Goal: Task Accomplishment & Management: Manage account settings

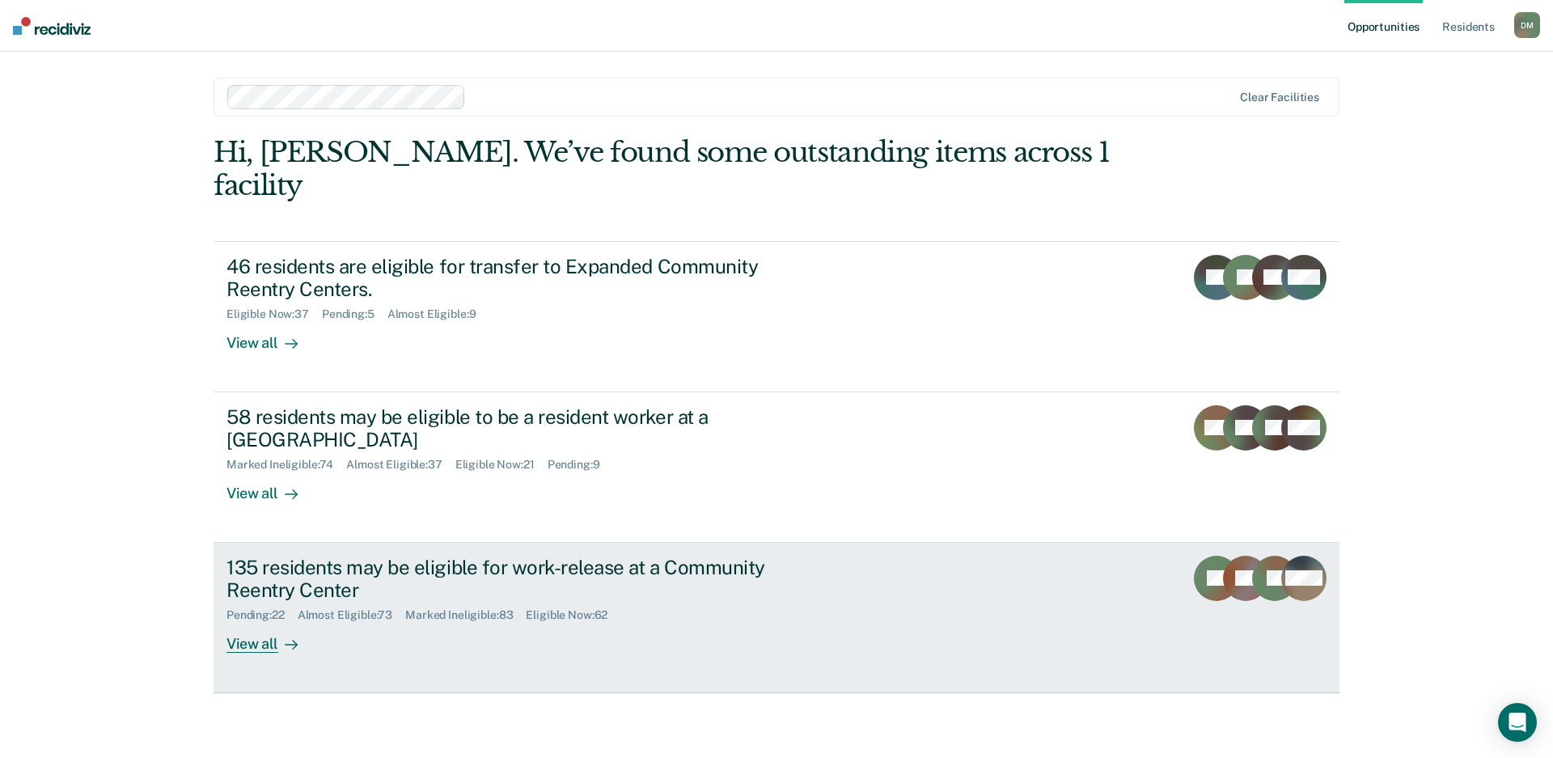
click at [732, 556] on div "135 residents may be eligible for work-release at a Community Reentry Center" at bounding box center [510, 579] width 568 height 47
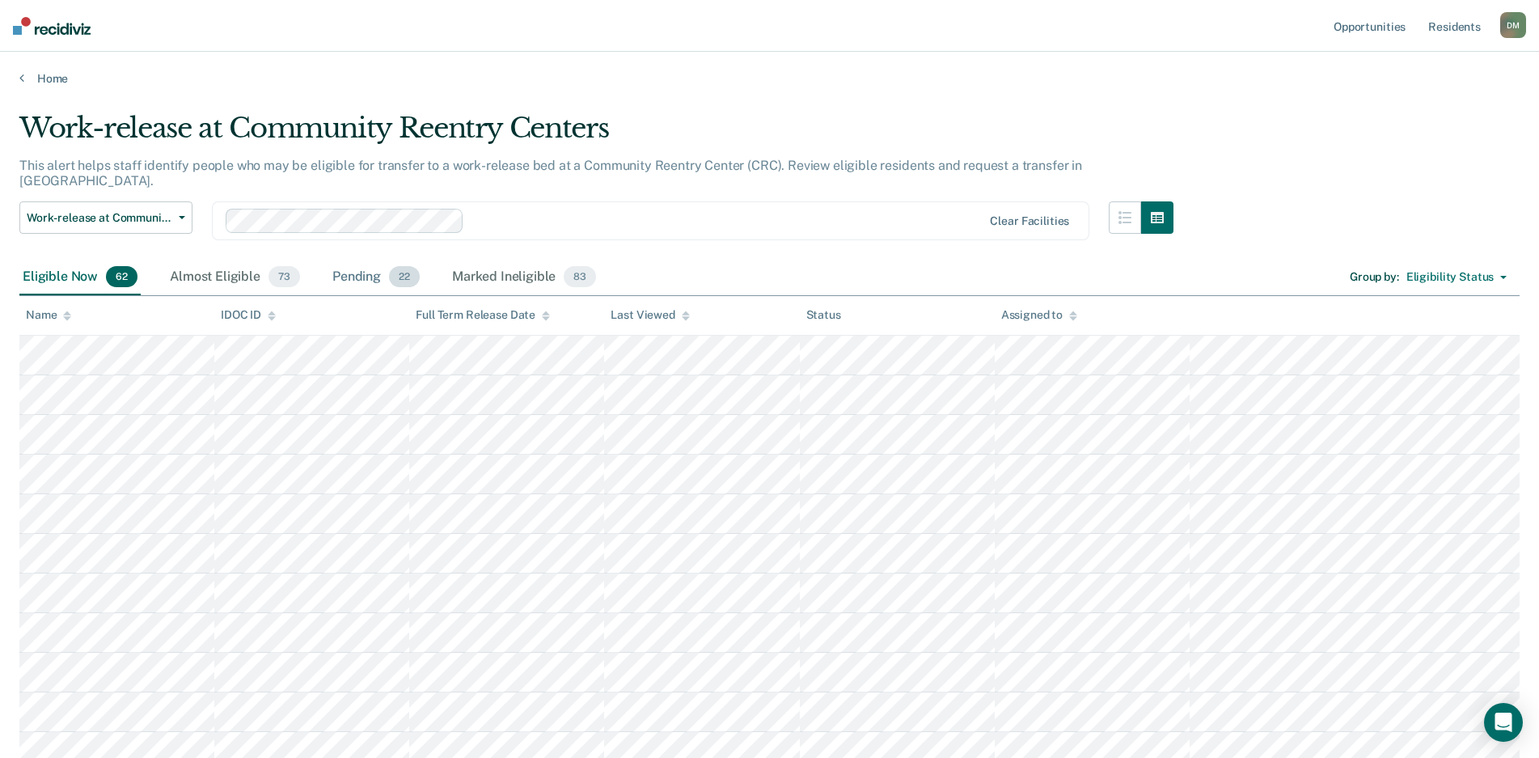
click at [361, 269] on div "Pending 22" at bounding box center [376, 278] width 94 height 36
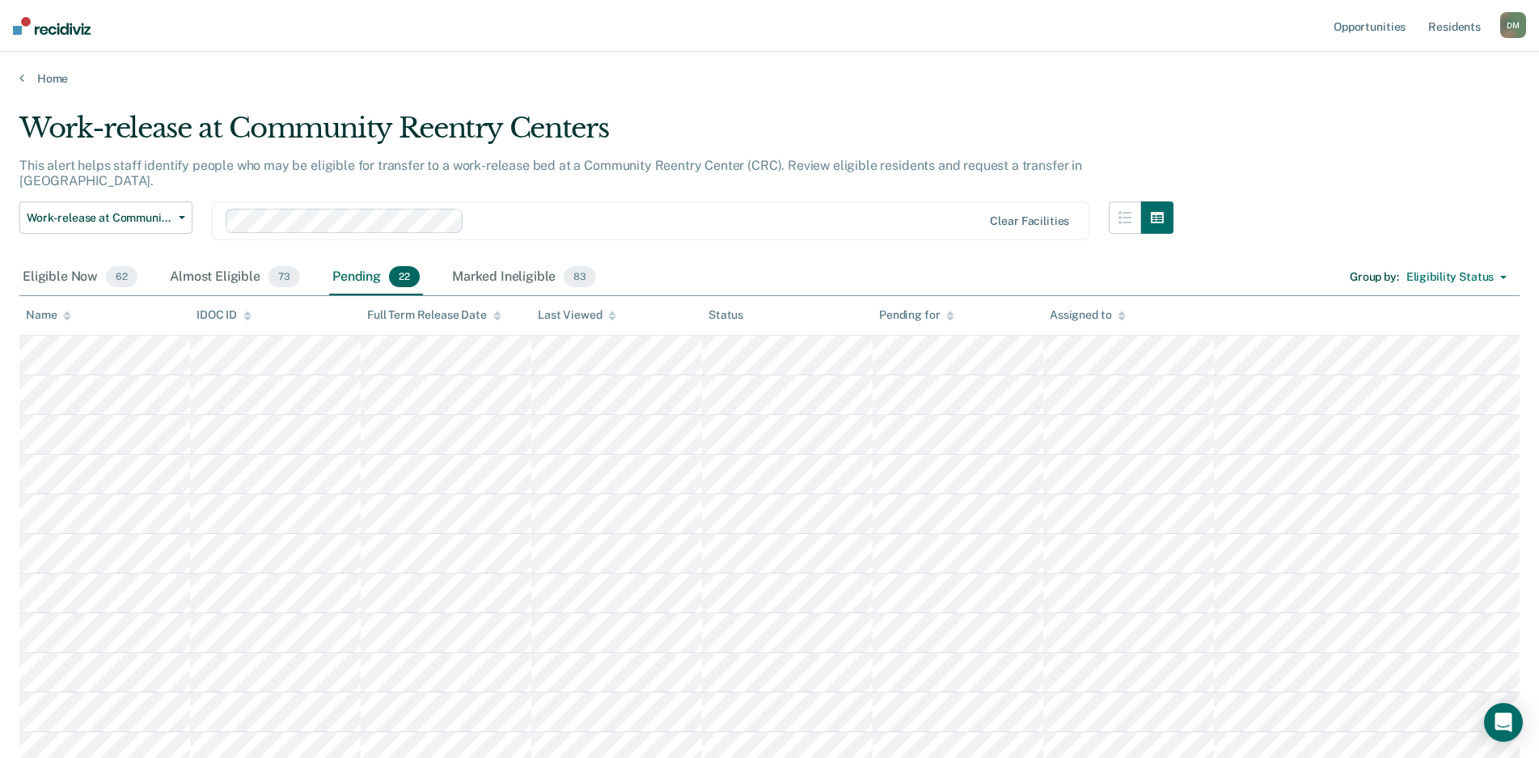
scroll to position [81, 0]
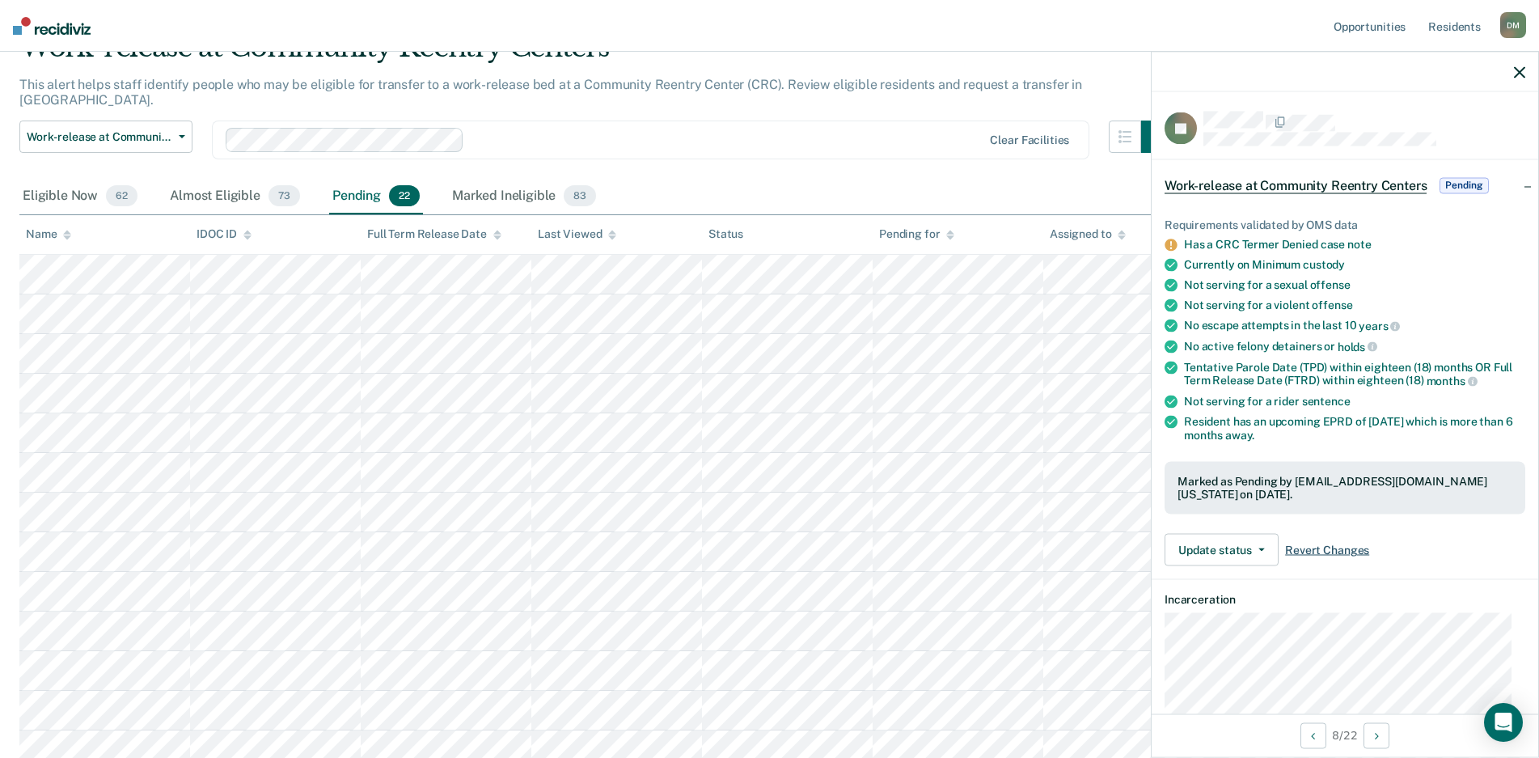
click at [1291, 547] on span "Revert Changes" at bounding box center [1327, 550] width 84 height 14
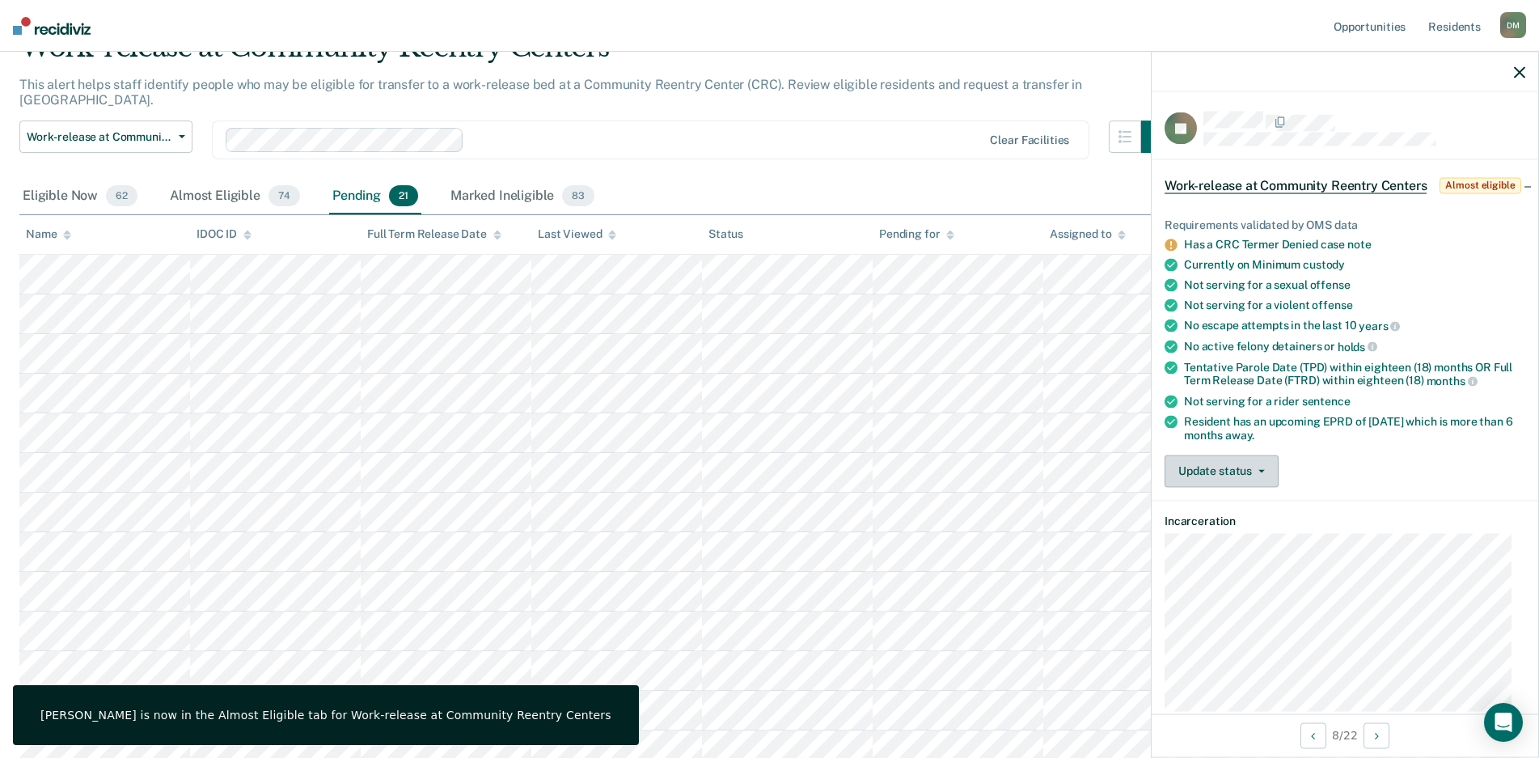
click at [1242, 487] on button "Update status" at bounding box center [1221, 470] width 114 height 32
click at [1208, 548] on button "Mark Ineligible" at bounding box center [1242, 535] width 156 height 26
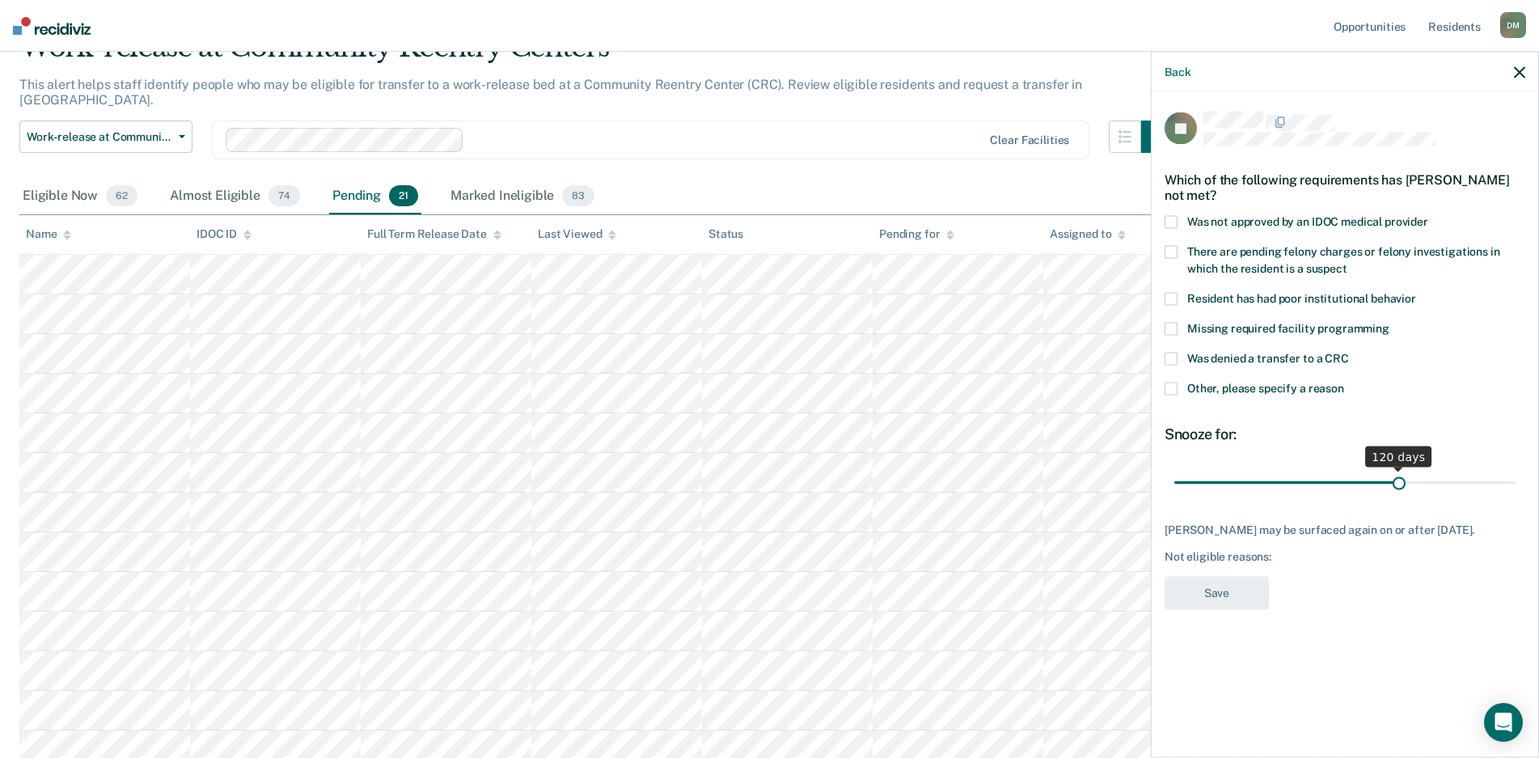
drag, startPoint x: 1287, startPoint y: 464, endPoint x: 1399, endPoint y: 467, distance: 111.6
type input "120"
click at [1399, 468] on input "range" at bounding box center [1344, 482] width 341 height 28
click at [1174, 216] on span at bounding box center [1170, 222] width 13 height 13
click at [1172, 382] on span at bounding box center [1170, 388] width 13 height 13
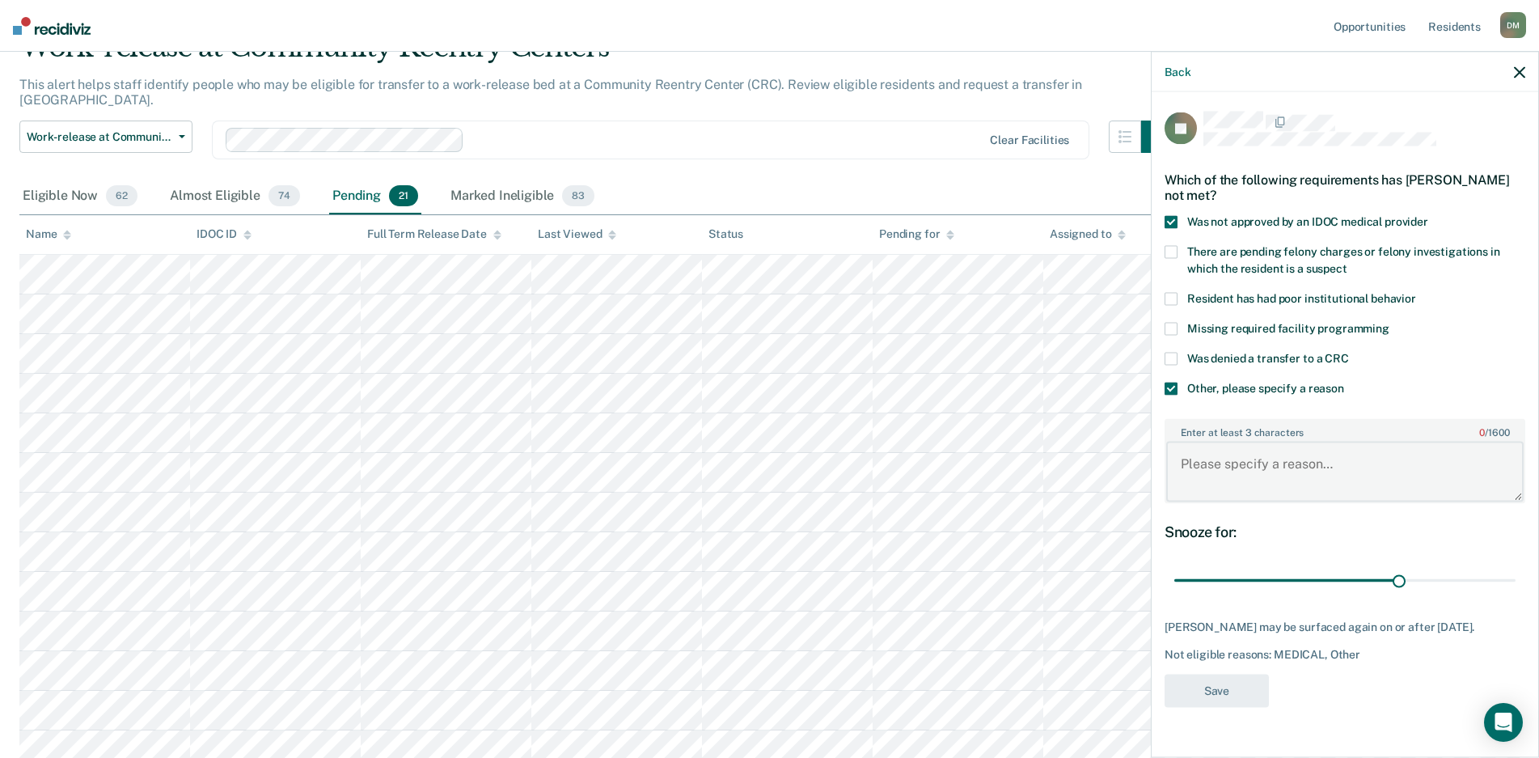
click at [1211, 442] on textarea "Enter at least 3 characters 0 / 1600" at bounding box center [1344, 472] width 357 height 60
type textarea "Medical hold, diabetic"
click at [1215, 674] on button "Save" at bounding box center [1216, 690] width 104 height 33
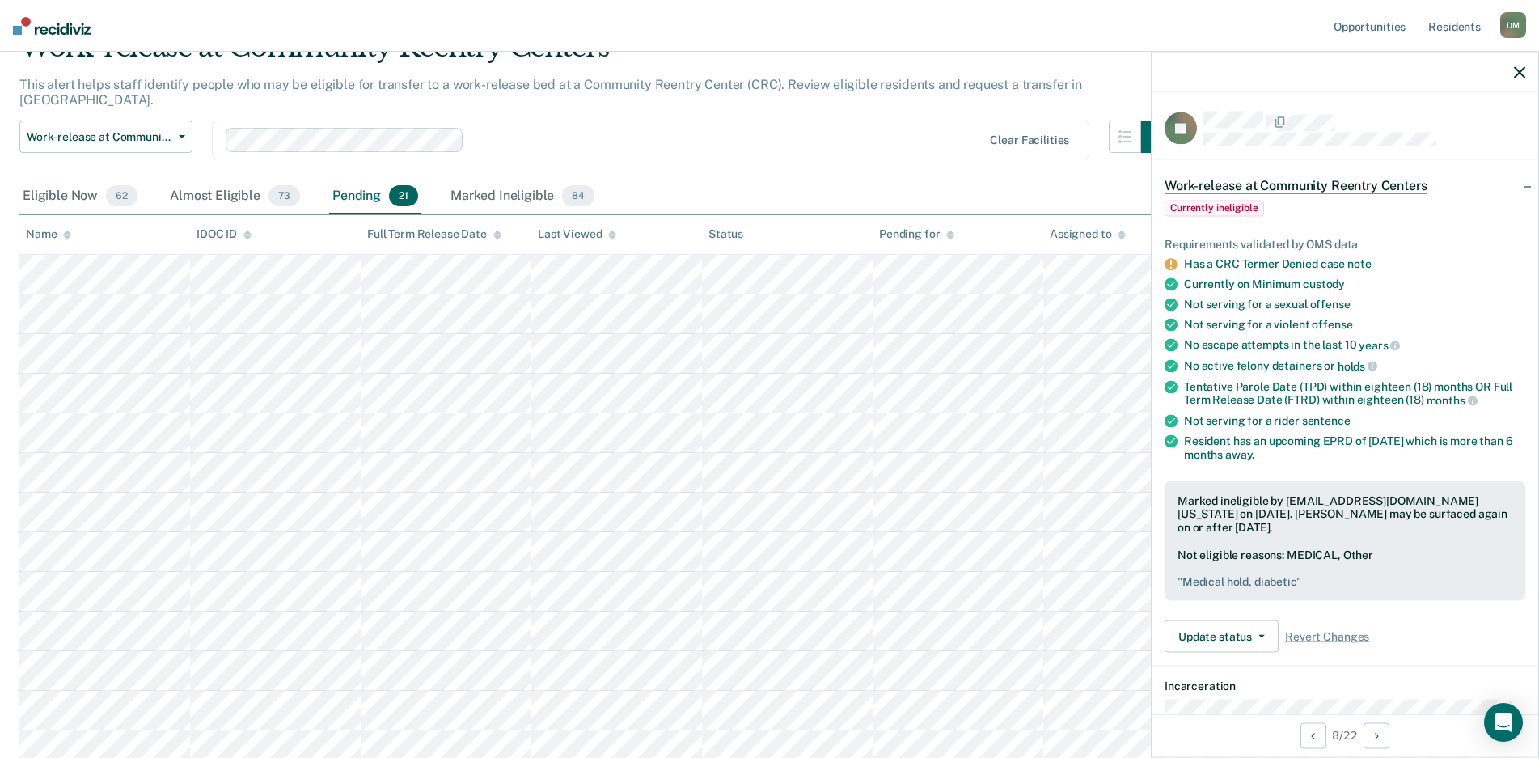
click at [1516, 77] on icon "button" at bounding box center [1519, 71] width 11 height 11
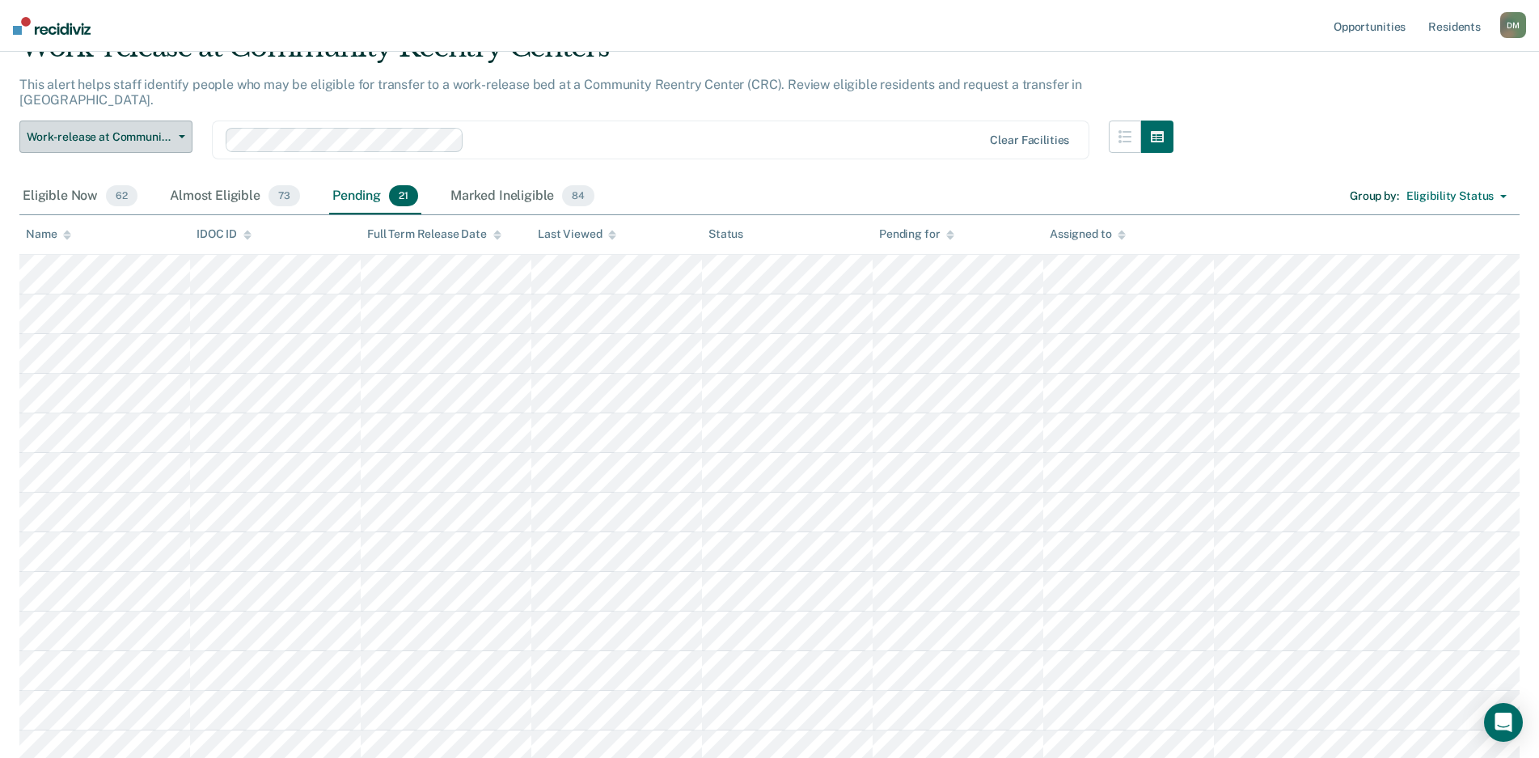
click at [164, 130] on span "Work-release at Community Reentry Centers" at bounding box center [100, 137] width 146 height 14
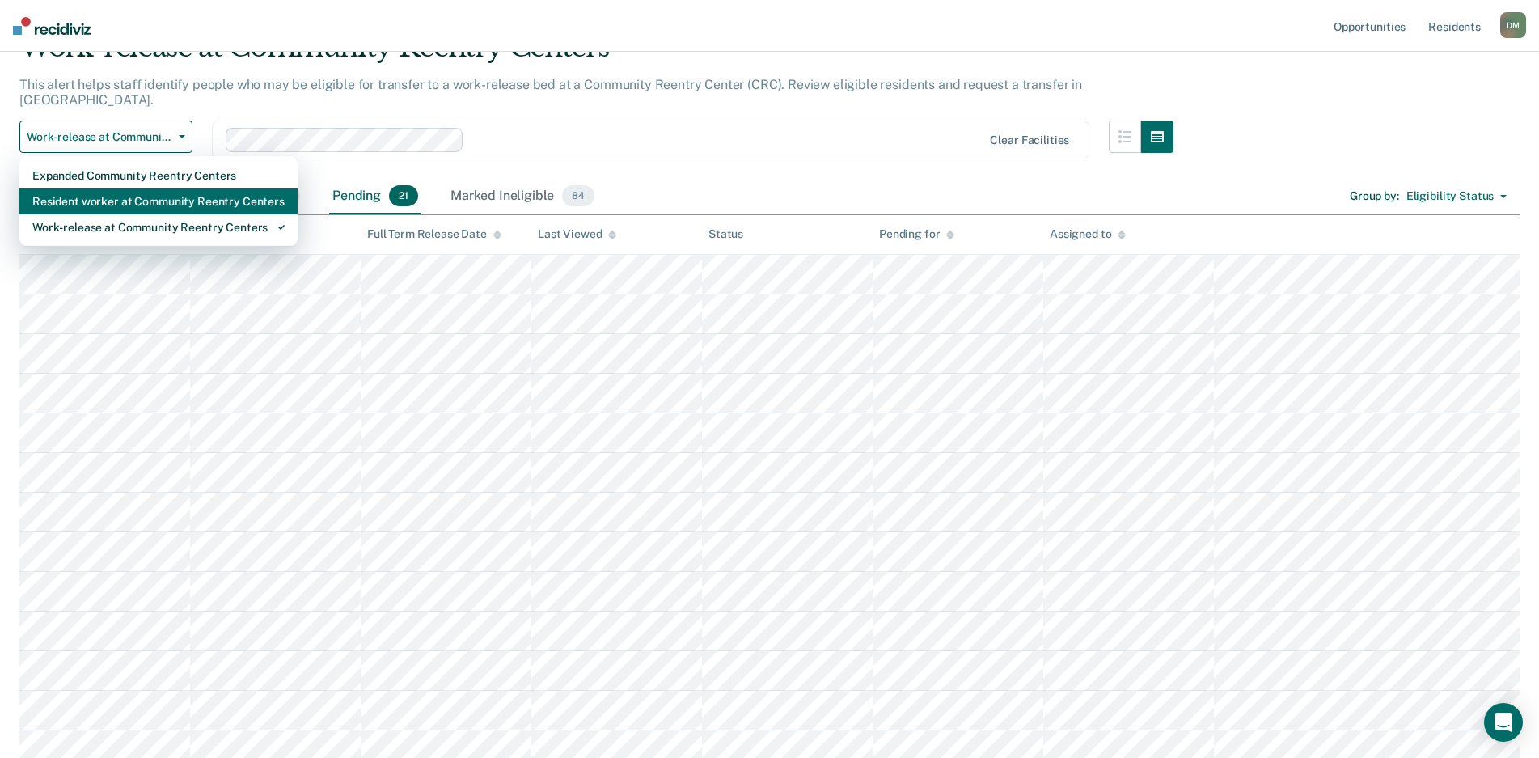
click at [129, 188] on div "Resident worker at Community Reentry Centers" at bounding box center [158, 201] width 252 height 26
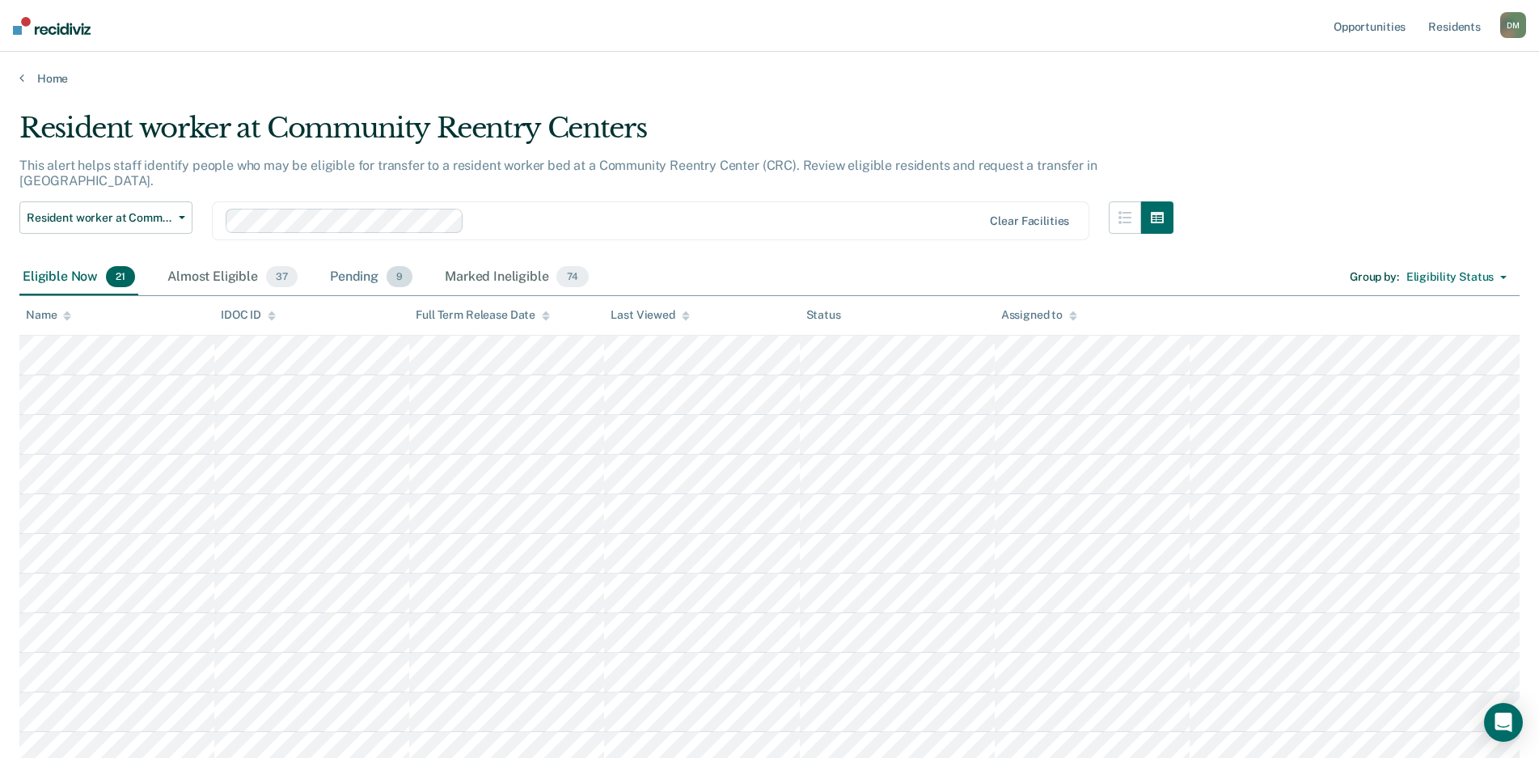
click at [355, 263] on div "Pending 9" at bounding box center [371, 278] width 89 height 36
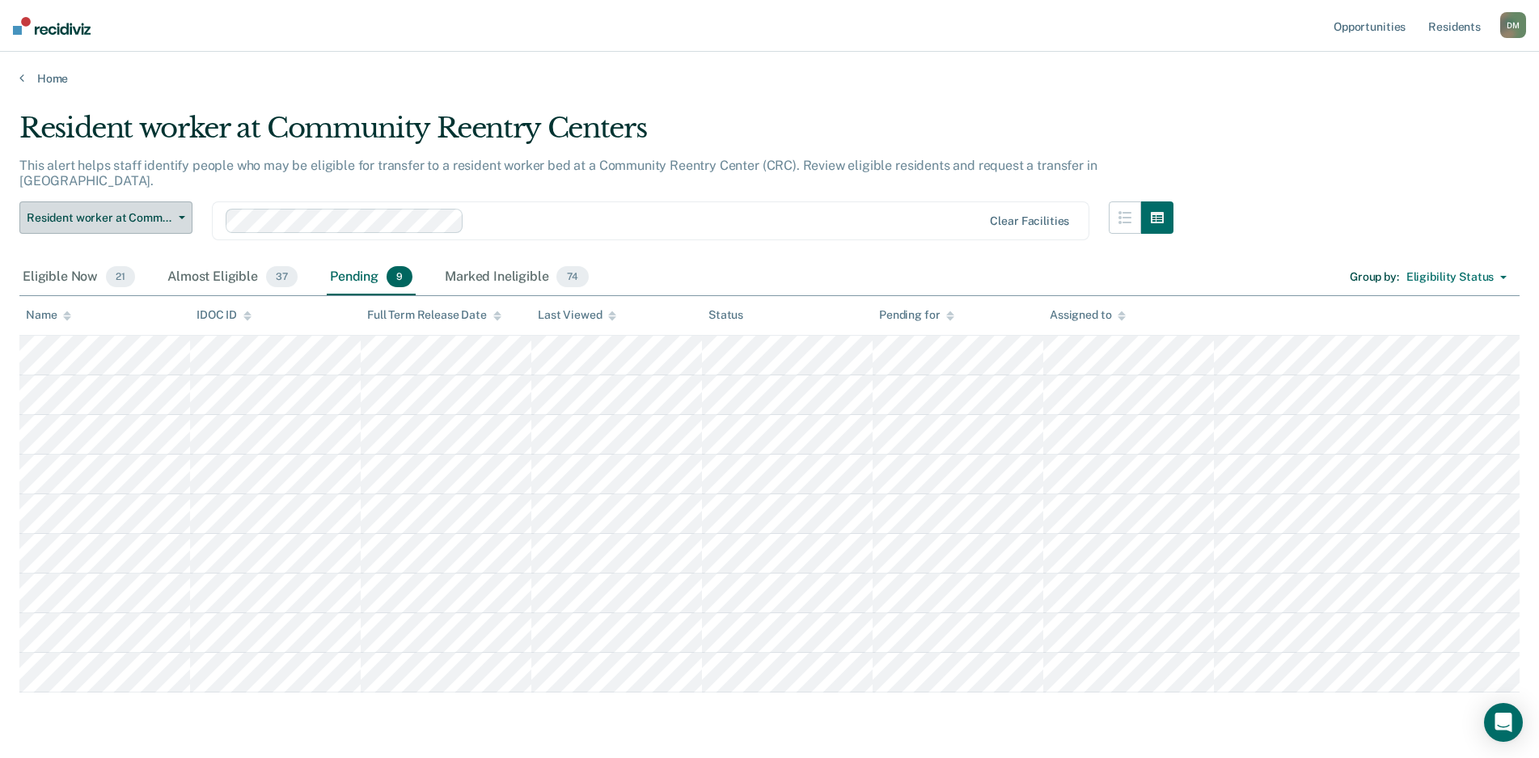
click at [174, 205] on button "Resident worker at Community Reentry Centers" at bounding box center [105, 217] width 173 height 32
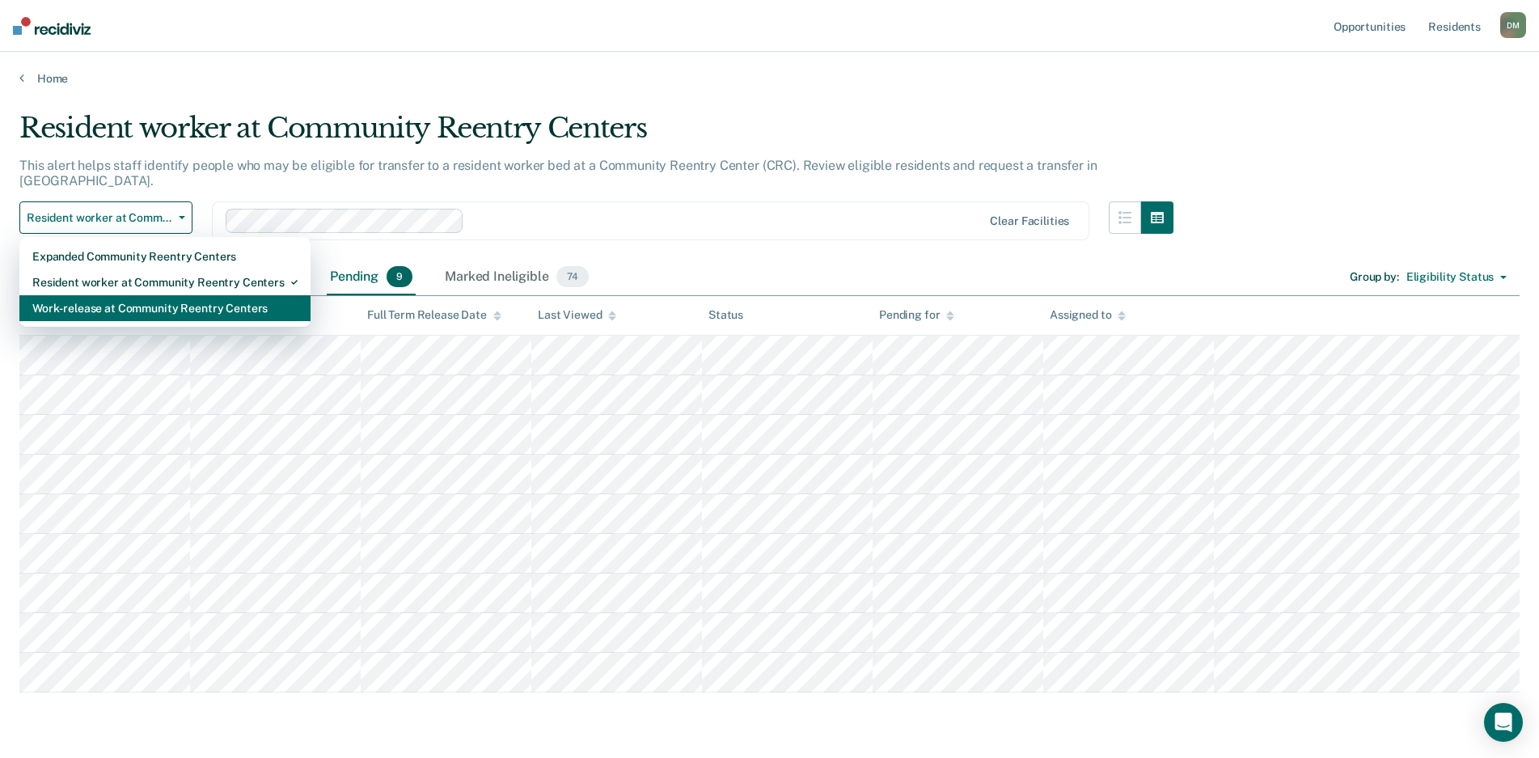
click at [134, 300] on div "Work-release at Community Reentry Centers" at bounding box center [164, 308] width 265 height 26
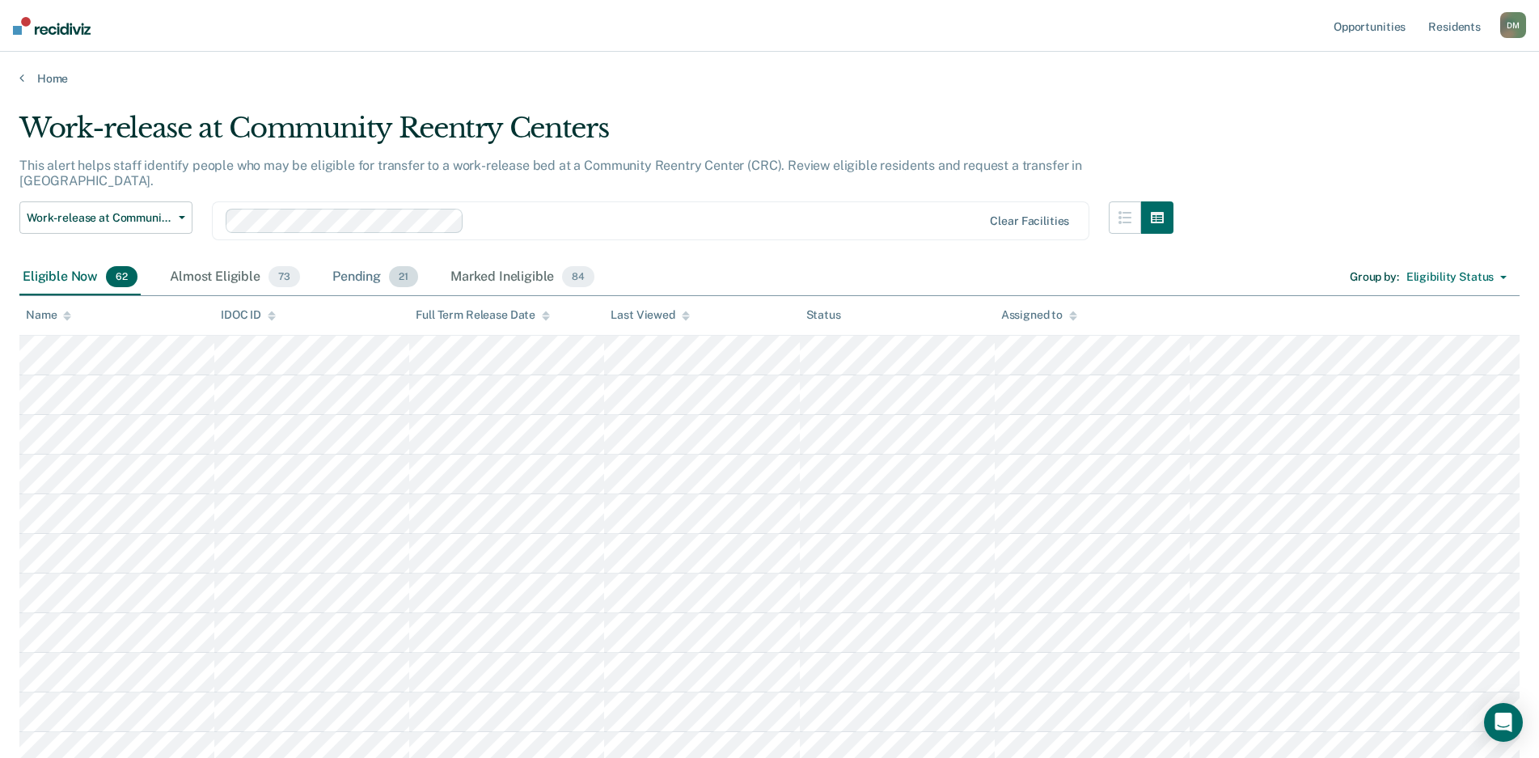
click at [353, 260] on div "Pending 21" at bounding box center [375, 278] width 92 height 36
